Goal: Unclear

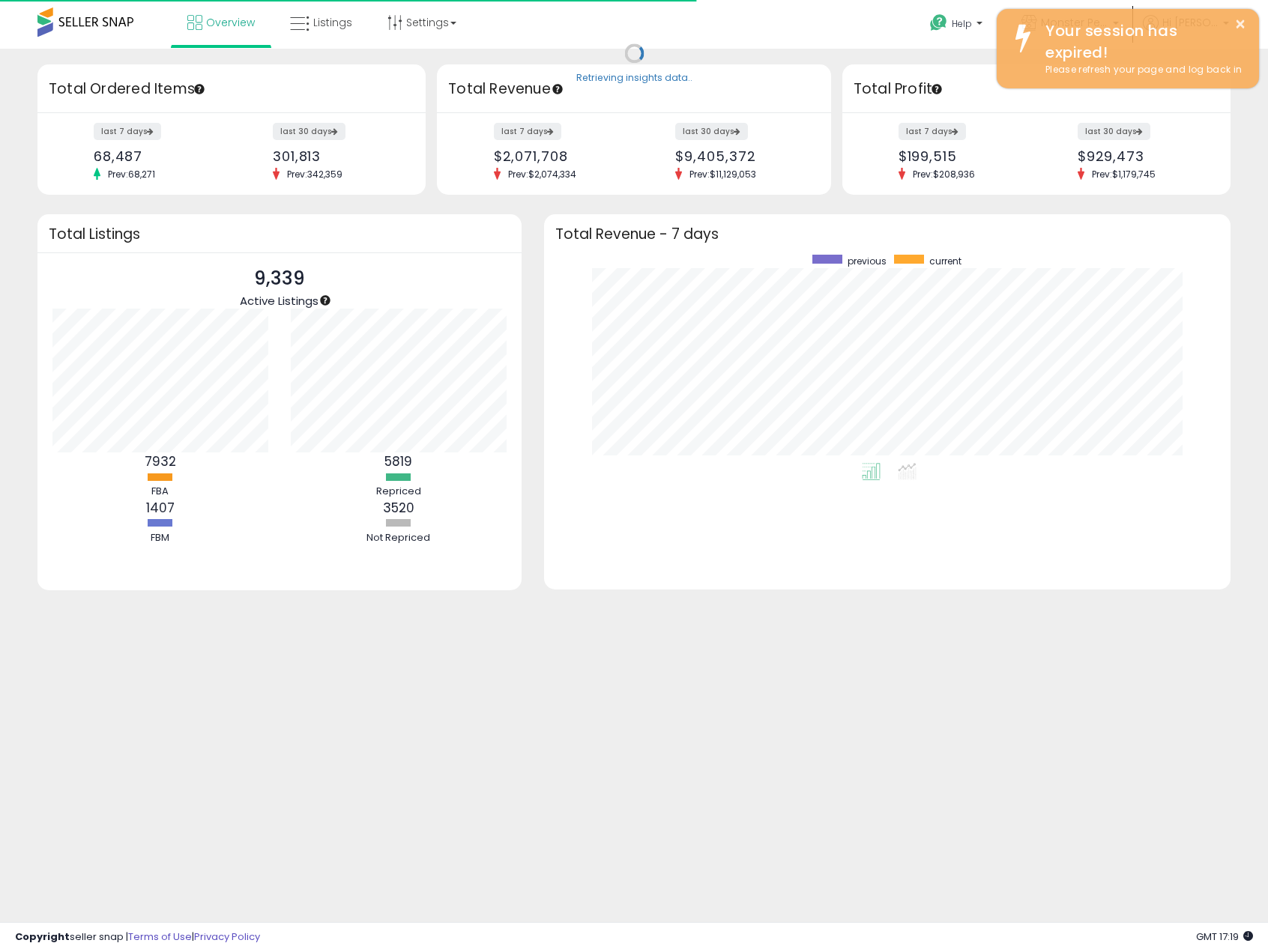
scroll to position [209, 656]
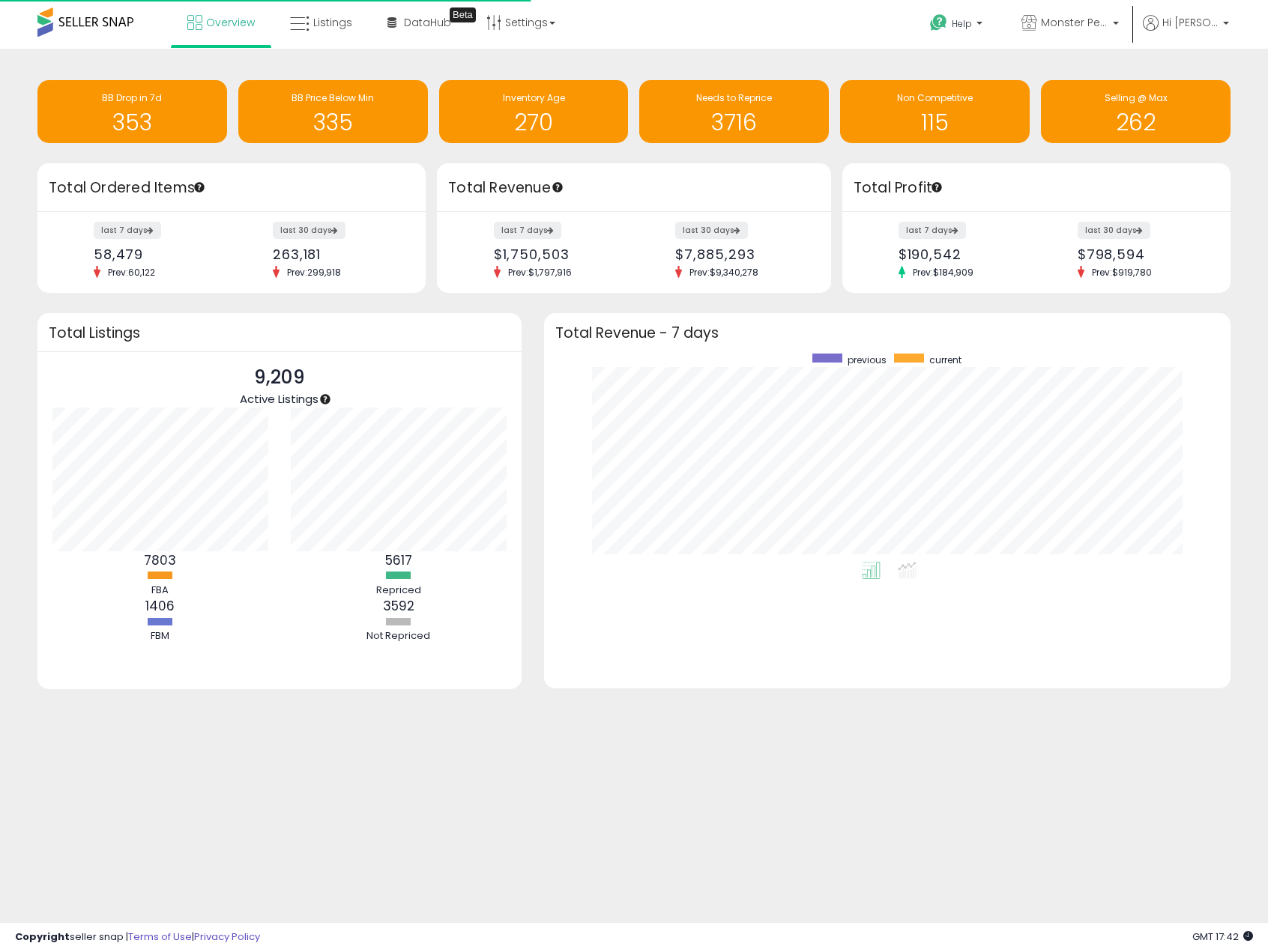
scroll to position [209, 656]
